Goal: Navigation & Orientation: Understand site structure

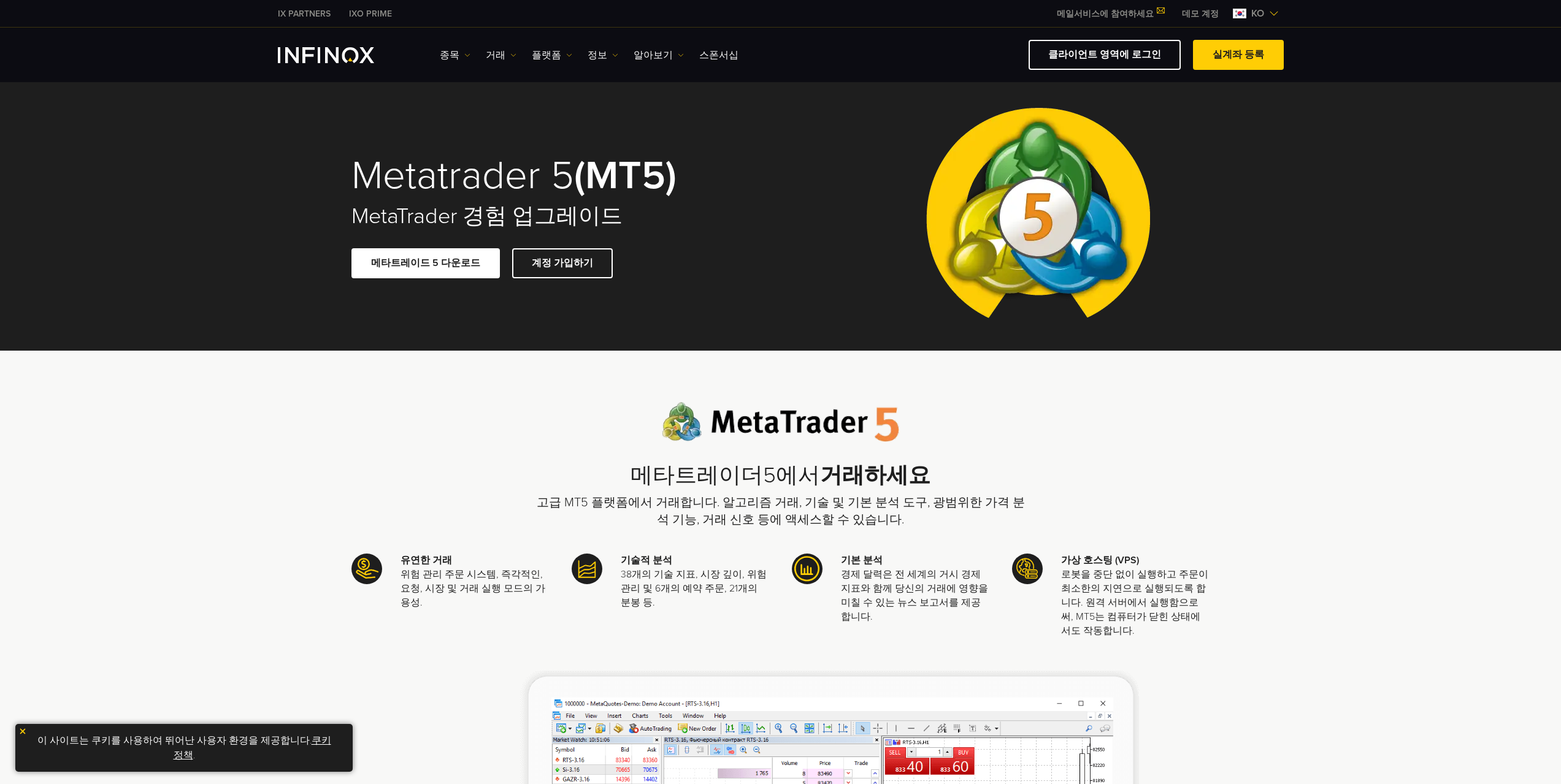
click at [325, 737] on link "쿠키 정책" at bounding box center [252, 748] width 158 height 27
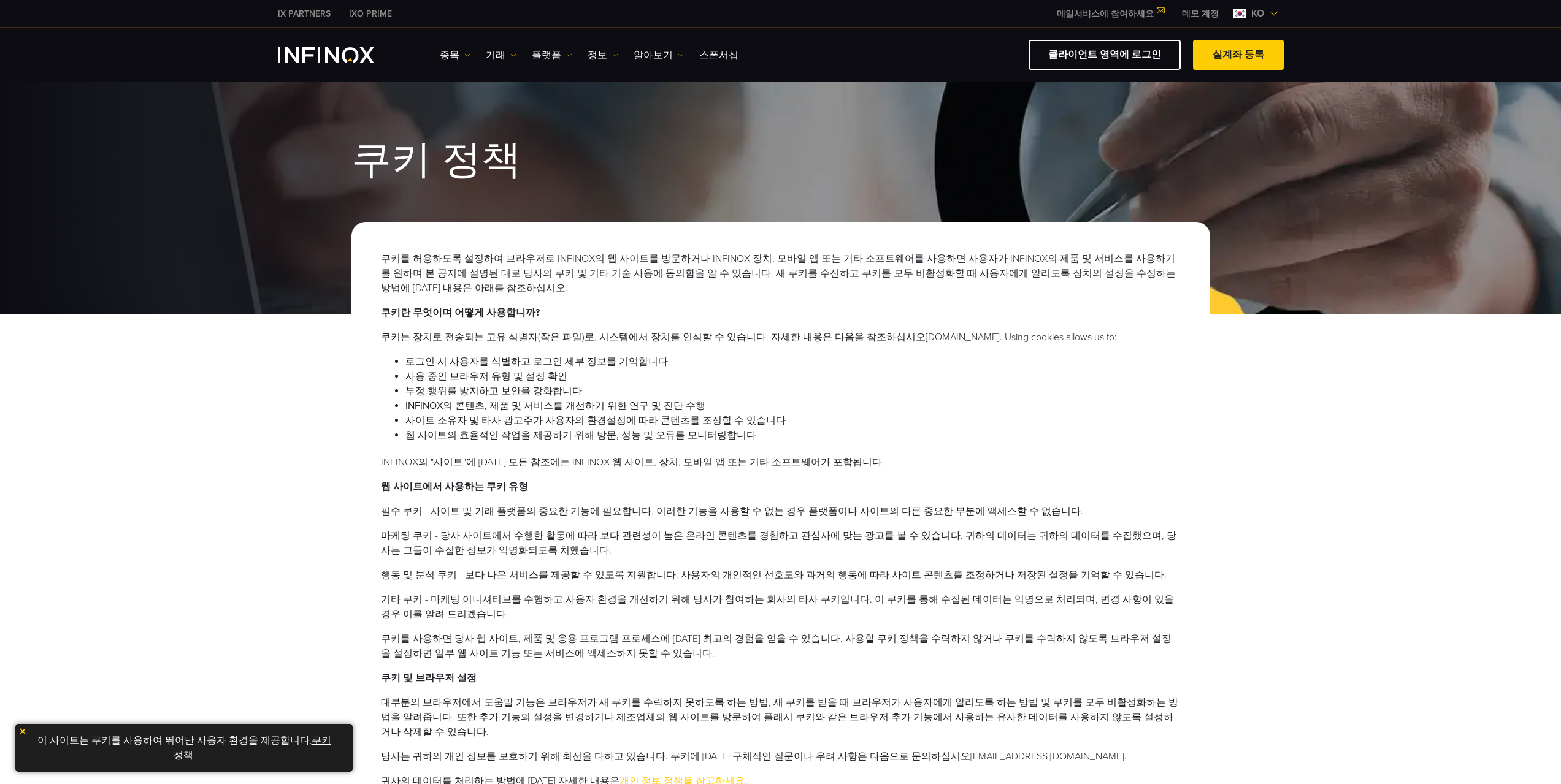
click at [22, 732] on img at bounding box center [22, 731] width 9 height 9
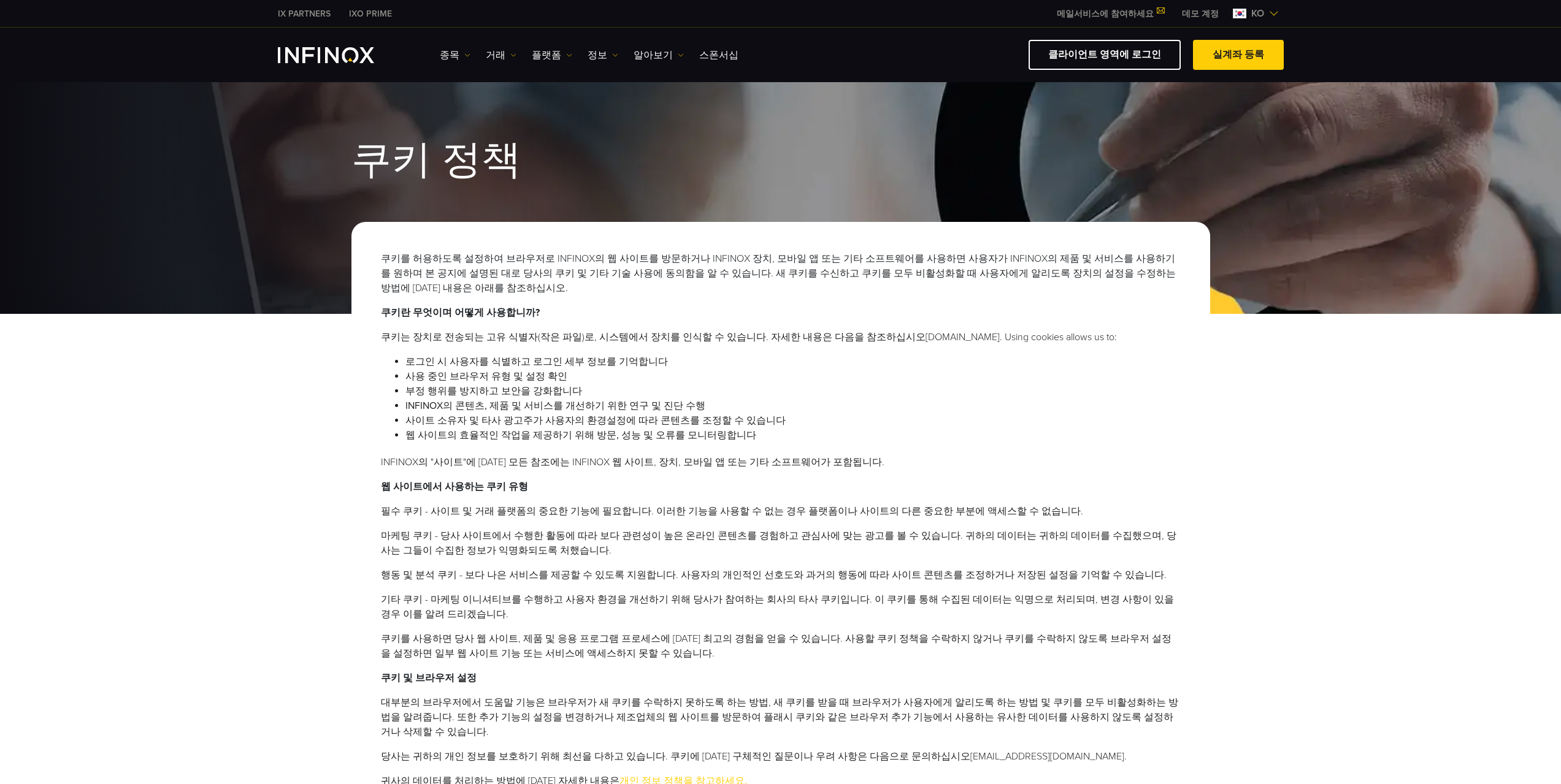
click at [338, 56] on img "INFINOX Logo" at bounding box center [326, 55] width 96 height 16
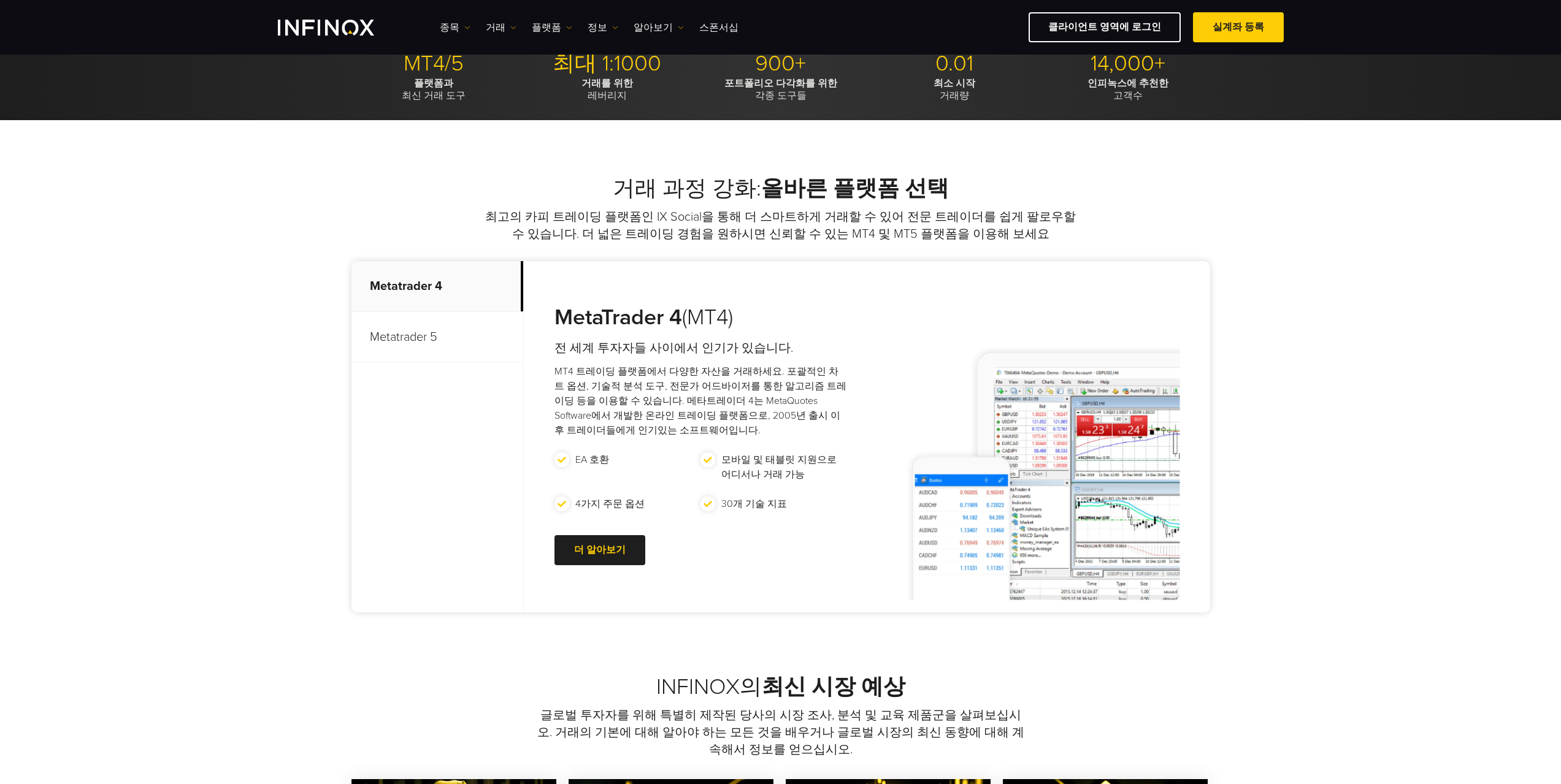
scroll to position [306, 0]
